Goal: Information Seeking & Learning: Learn about a topic

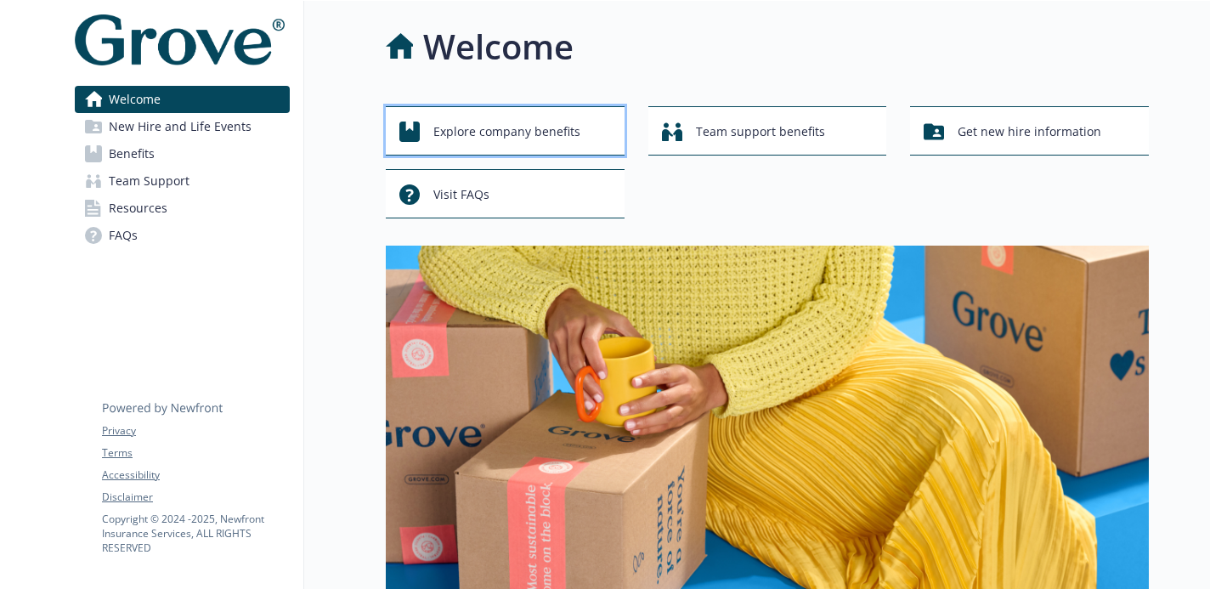
click at [551, 133] on span "Explore company benefits" at bounding box center [506, 132] width 147 height 32
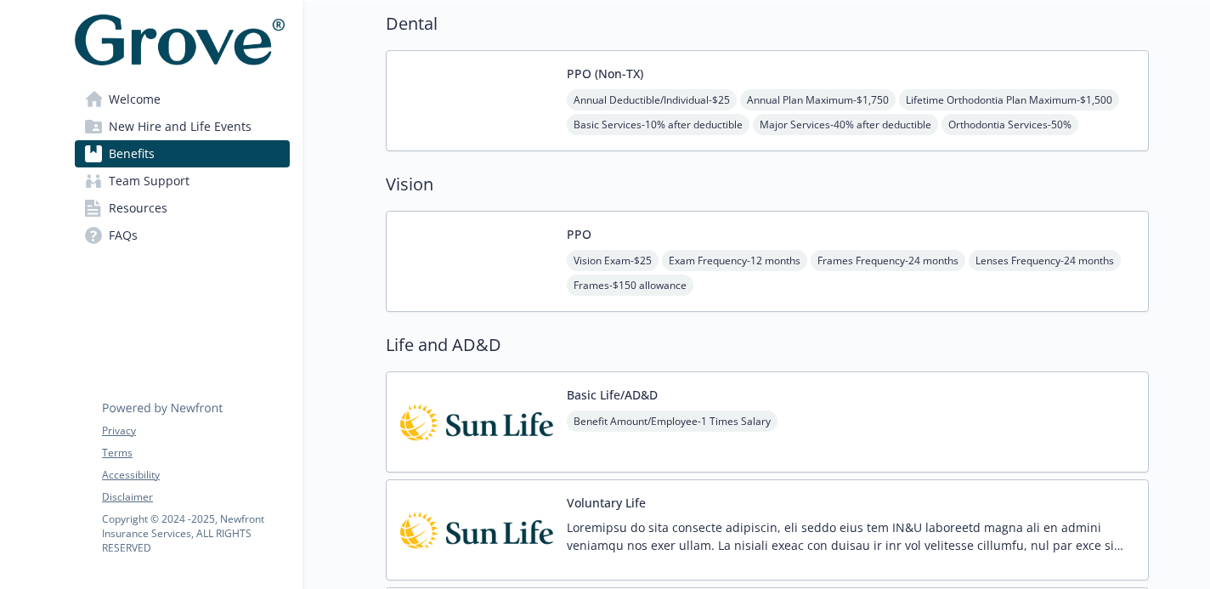
scroll to position [625, 0]
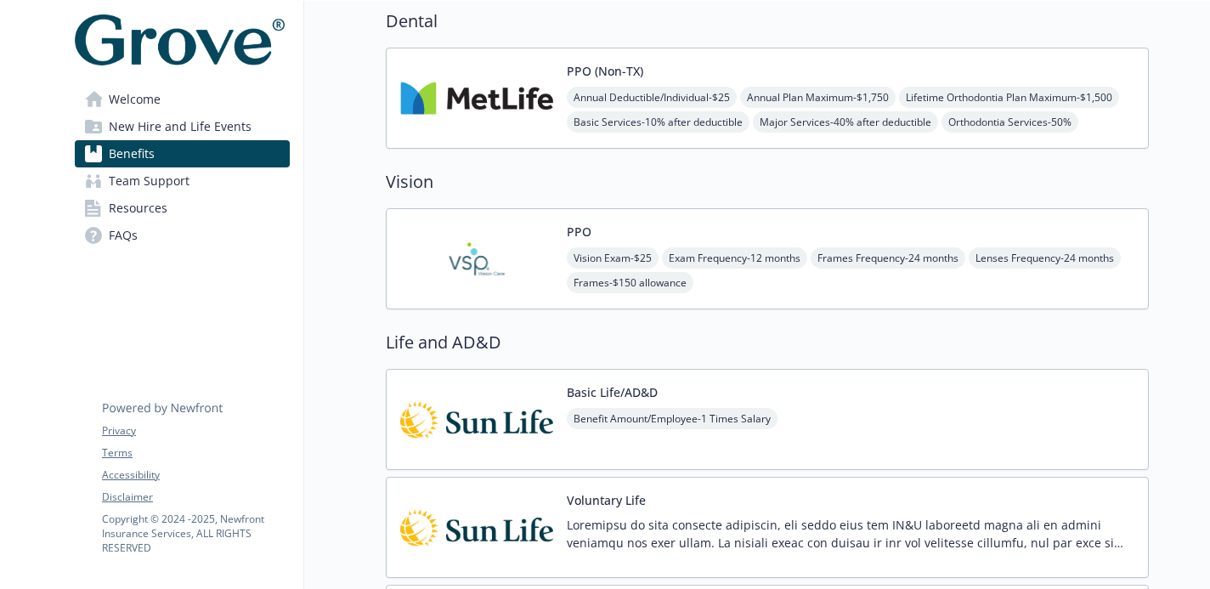
click at [591, 62] on button "PPO (Non-TX)" at bounding box center [605, 71] width 76 height 18
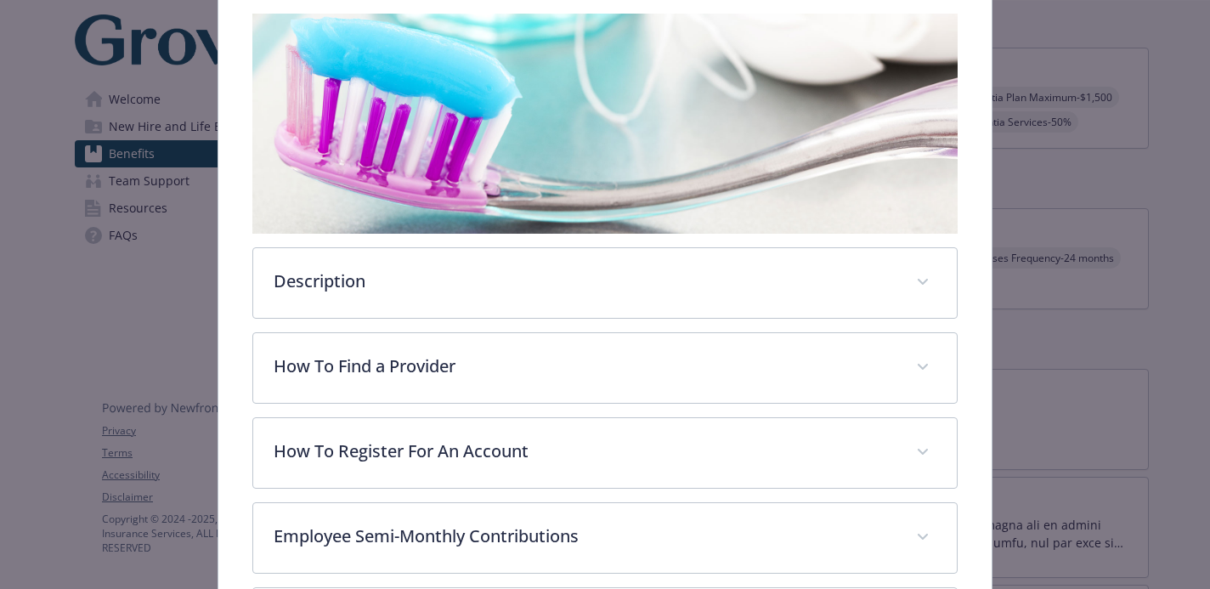
scroll to position [523, 0]
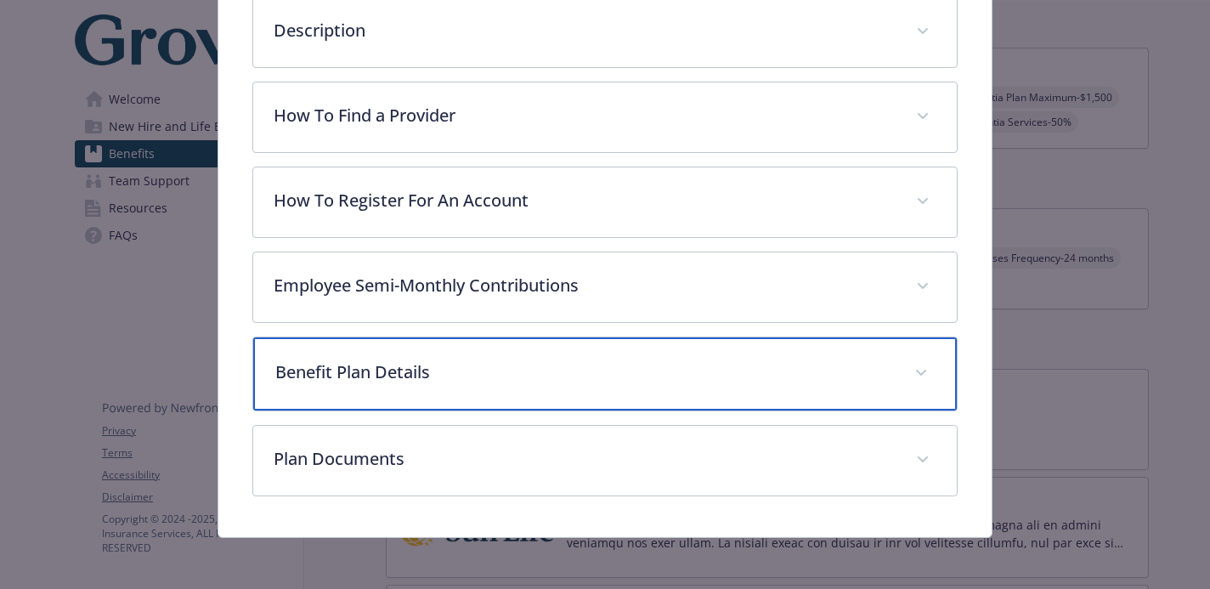
click at [933, 373] on span "details for plan Dental - PPO (Non-TX) - Dental PPO" at bounding box center [920, 372] width 27 height 27
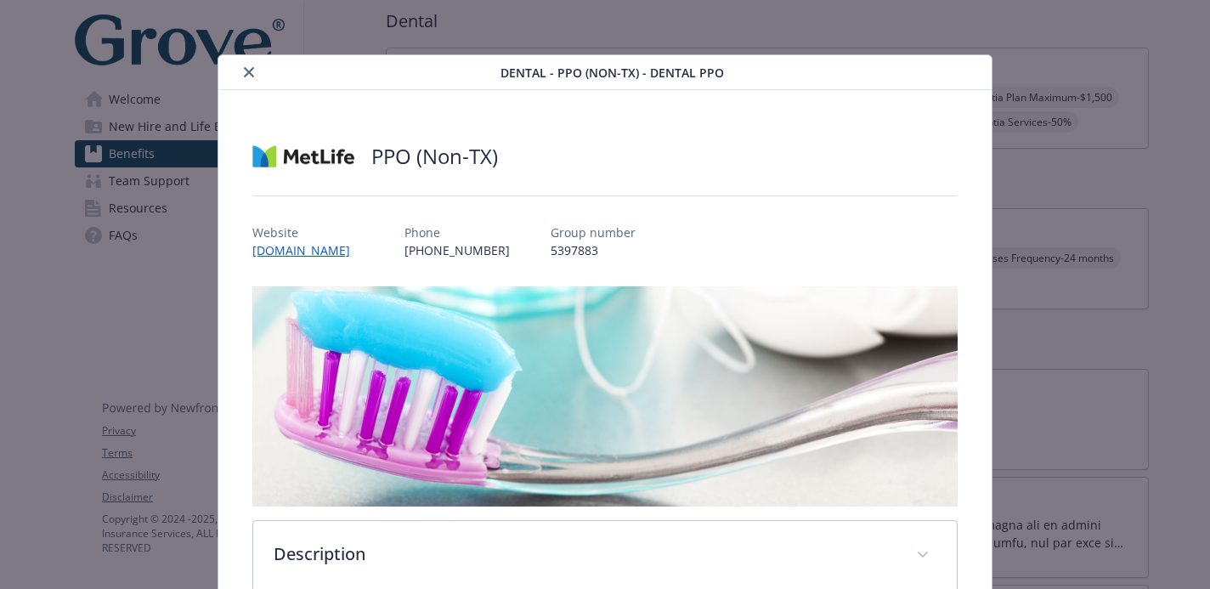
scroll to position [3, 0]
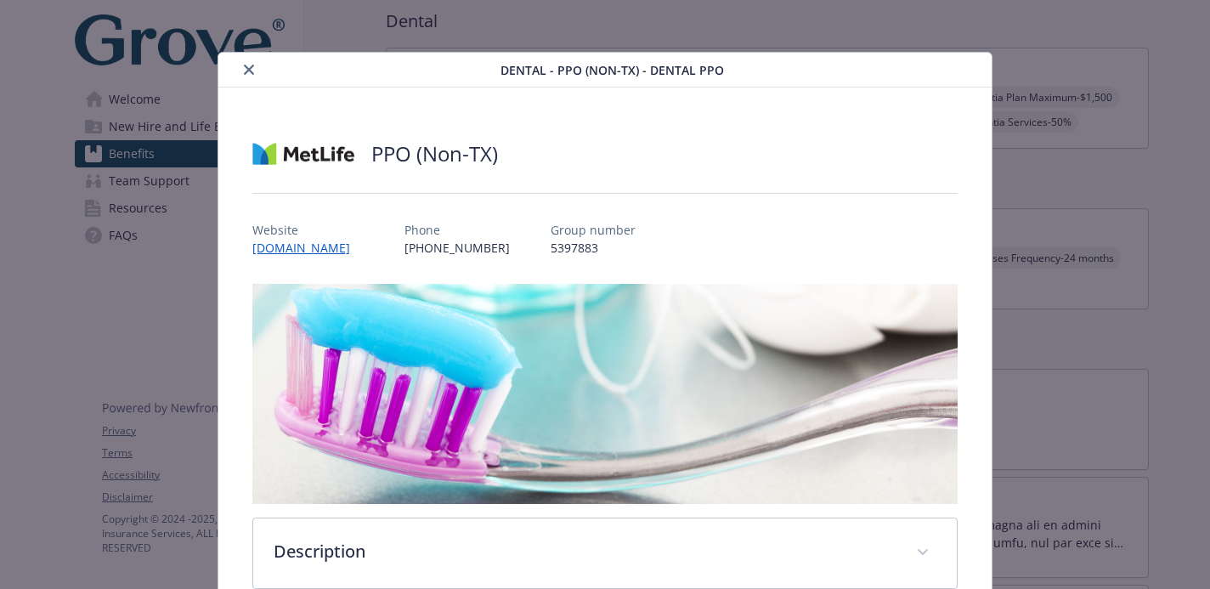
click at [240, 66] on button "close" at bounding box center [249, 69] width 20 height 20
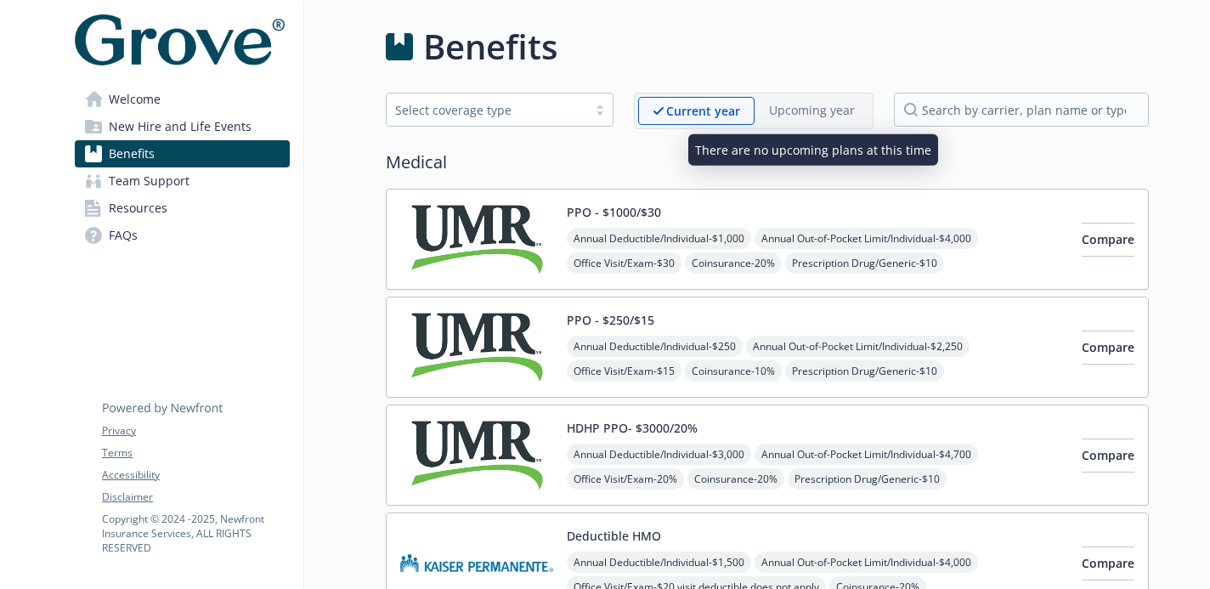
click at [771, 118] on p "Upcoming year" at bounding box center [812, 110] width 86 height 18
